Goal: Feedback & Contribution: Leave review/rating

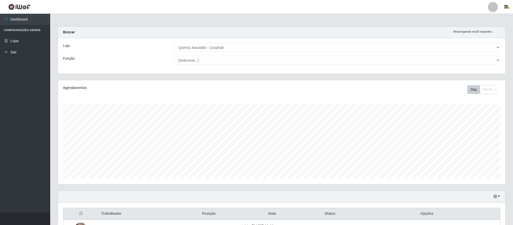
select select "463"
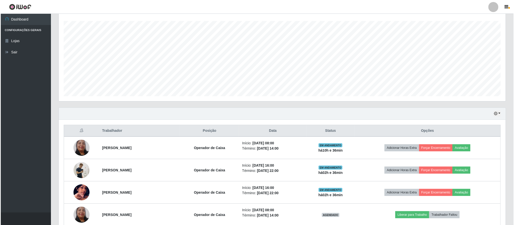
scroll to position [95, 0]
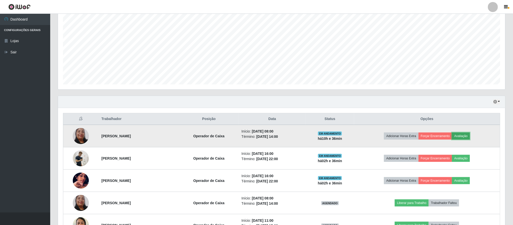
click at [465, 135] on button "Avaliação" at bounding box center [461, 136] width 18 height 7
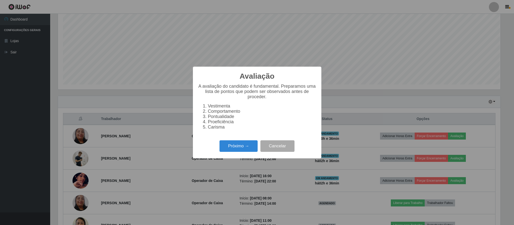
scroll to position [105, 443]
click at [236, 146] on button "Próximo →" at bounding box center [239, 147] width 38 height 12
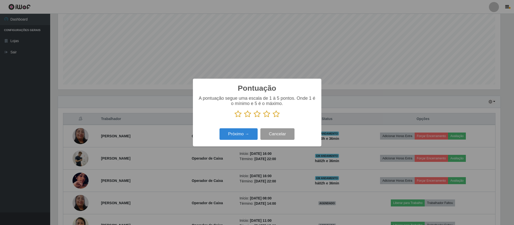
scroll to position [250863, 250525]
click at [276, 115] on icon at bounding box center [276, 114] width 7 height 8
click at [273, 118] on input "radio" at bounding box center [273, 118] width 0 height 0
click at [241, 140] on button "Próximo →" at bounding box center [239, 134] width 38 height 12
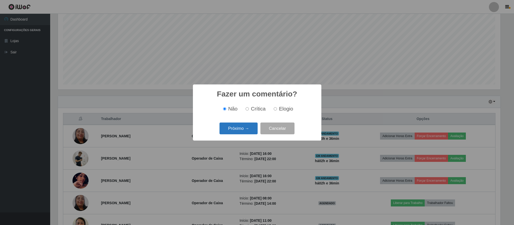
drag, startPoint x: 276, startPoint y: 110, endPoint x: 249, endPoint y: 130, distance: 33.3
click at [275, 111] on input "Elogio" at bounding box center [275, 108] width 3 height 3
radio input "true"
click at [245, 133] on button "Próximo →" at bounding box center [239, 129] width 38 height 12
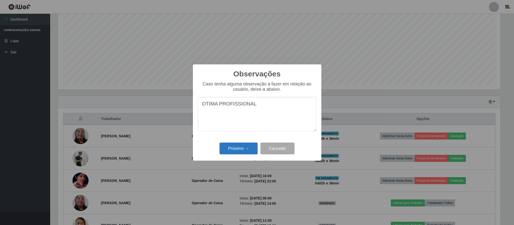
type textarea "OTIMA PROFISSIONAL"
click at [237, 148] on button "Próximo →" at bounding box center [239, 149] width 38 height 12
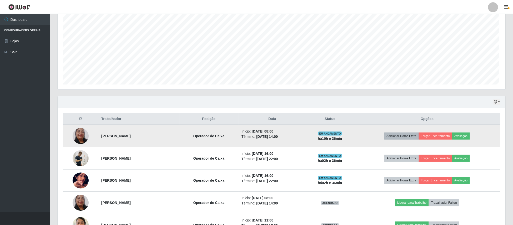
scroll to position [105, 447]
click at [442, 138] on button "Forçar Encerramento" at bounding box center [436, 136] width 34 height 7
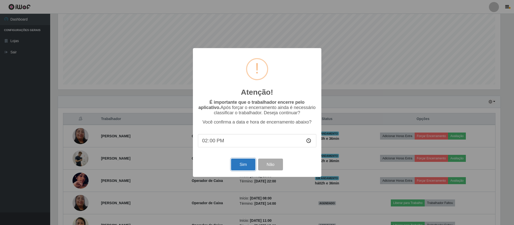
click at [240, 167] on button "Sim" at bounding box center [243, 165] width 24 height 12
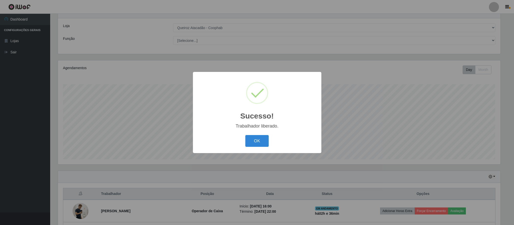
drag, startPoint x: 255, startPoint y: 146, endPoint x: 260, endPoint y: 143, distance: 5.4
click at [256, 146] on button "OK" at bounding box center [256, 141] width 23 height 12
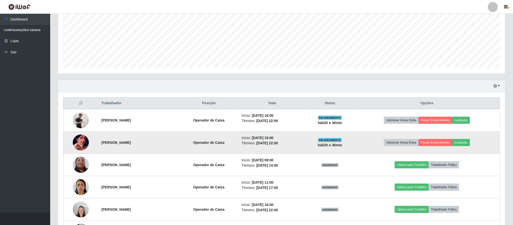
scroll to position [112, 0]
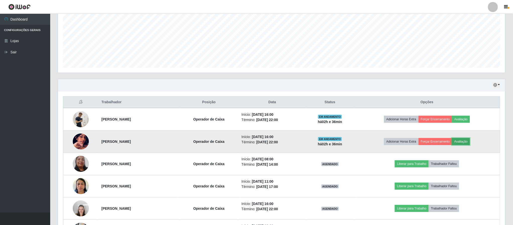
click at [463, 143] on button "Avaliação" at bounding box center [461, 141] width 18 height 7
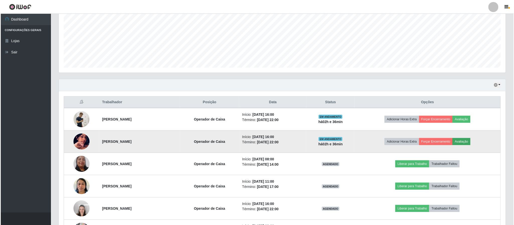
scroll to position [105, 443]
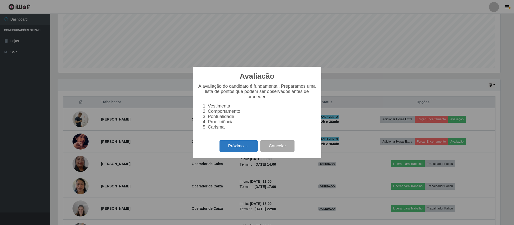
click at [247, 147] on button "Próximo →" at bounding box center [239, 147] width 38 height 12
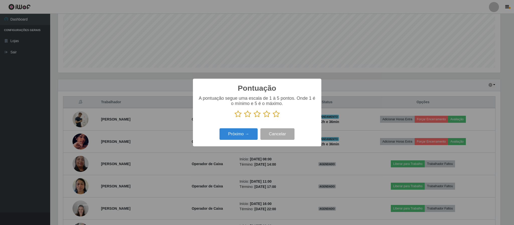
scroll to position [250863, 250525]
click at [277, 115] on icon at bounding box center [276, 114] width 7 height 8
click at [273, 118] on input "radio" at bounding box center [273, 118] width 0 height 0
click at [252, 136] on button "Próximo →" at bounding box center [239, 134] width 38 height 12
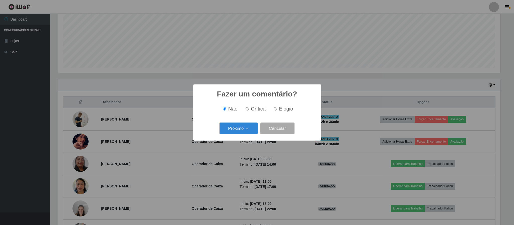
click at [277, 108] on label "Elogio" at bounding box center [282, 109] width 21 height 6
click at [277, 108] on input "Elogio" at bounding box center [275, 108] width 3 height 3
radio input "true"
click at [248, 129] on button "Próximo →" at bounding box center [239, 129] width 38 height 12
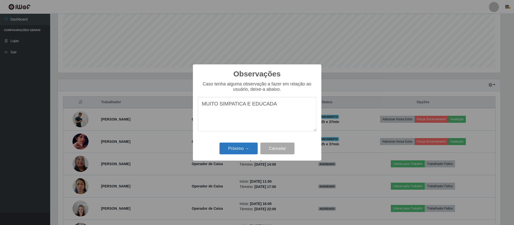
type textarea "MUITO SIMPATICA E EDUCADA"
click at [255, 148] on button "Próximo →" at bounding box center [239, 149] width 38 height 12
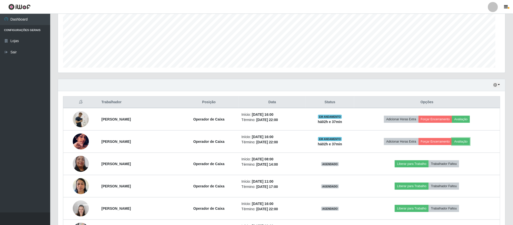
scroll to position [105, 447]
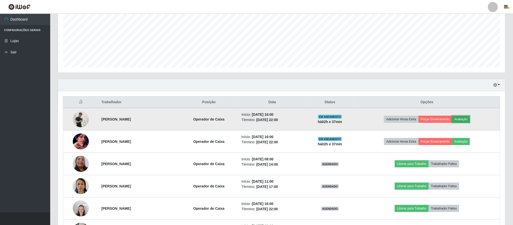
click at [463, 122] on button "Avaliação" at bounding box center [461, 119] width 18 height 7
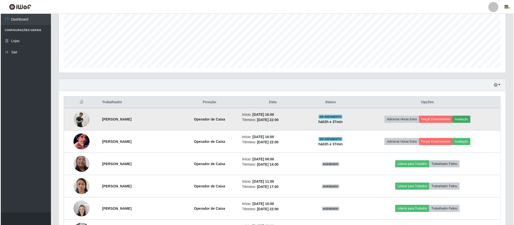
scroll to position [105, 443]
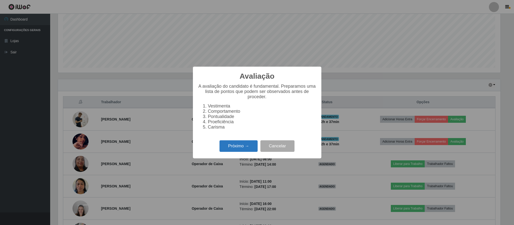
click at [249, 150] on button "Próximo →" at bounding box center [239, 147] width 38 height 12
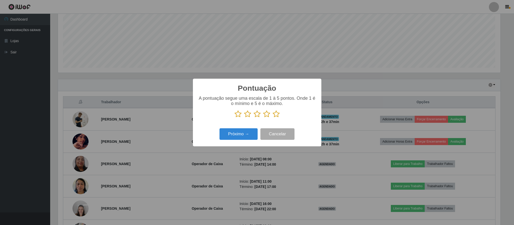
scroll to position [0, 0]
click at [275, 113] on icon at bounding box center [276, 114] width 7 height 8
click at [273, 118] on input "radio" at bounding box center [273, 118] width 0 height 0
click at [252, 136] on button "Próximo →" at bounding box center [239, 134] width 38 height 12
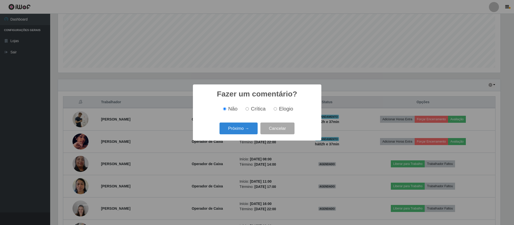
click at [276, 108] on input "Elogio" at bounding box center [275, 108] width 3 height 3
radio input "true"
click at [253, 129] on button "Próximo →" at bounding box center [239, 129] width 38 height 12
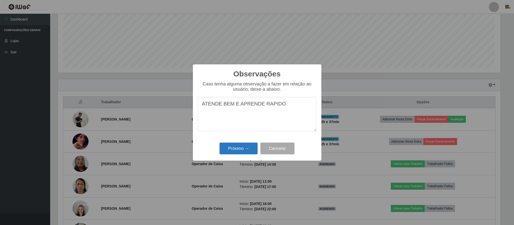
type textarea "ATENDE BEM E APRENDE RAPIDO"
click at [234, 151] on button "Próximo →" at bounding box center [239, 149] width 38 height 12
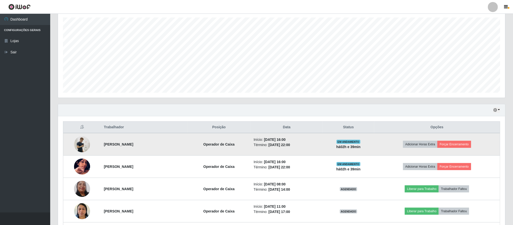
scroll to position [74, 0]
